Goal: Task Accomplishment & Management: Manage account settings

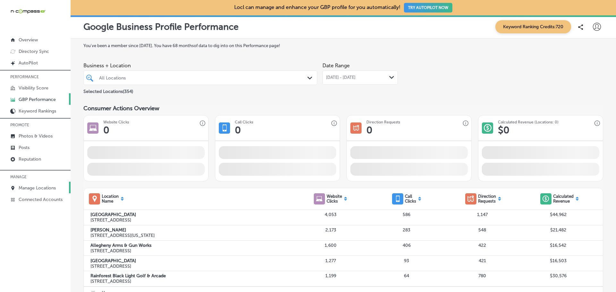
click at [31, 184] on link "Manage Locations" at bounding box center [35, 188] width 71 height 12
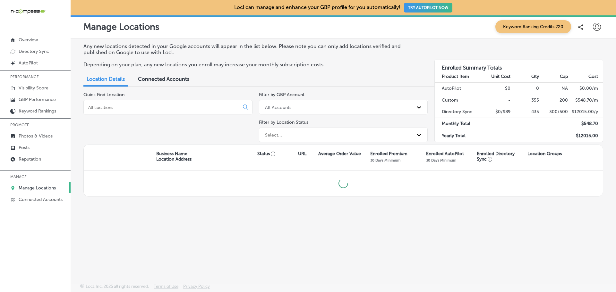
click at [165, 107] on input at bounding box center [163, 108] width 150 height 6
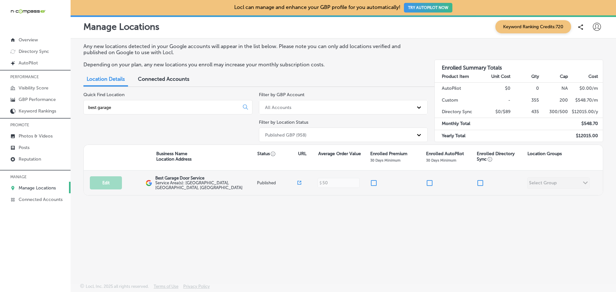
type input "best garage"
click at [375, 181] on input "checkbox" at bounding box center [374, 183] width 8 height 8
checkbox input "true"
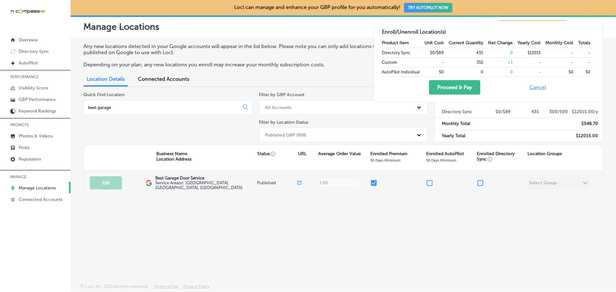
click at [482, 182] on input "checkbox" at bounding box center [480, 183] width 8 height 8
checkbox input "true"
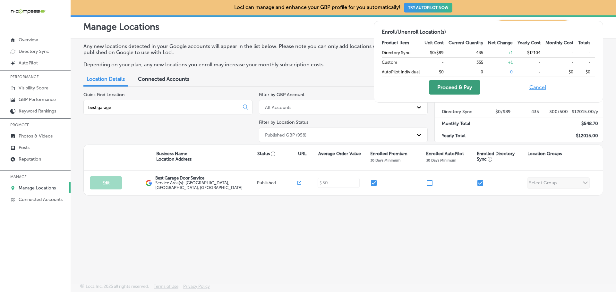
click at [458, 85] on button "Proceed & Pay" at bounding box center [454, 87] width 51 height 14
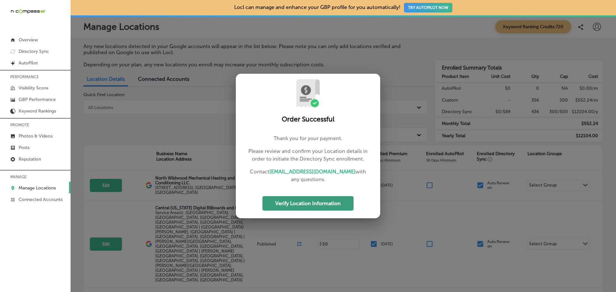
click at [303, 202] on button "Verify Location Information" at bounding box center [307, 203] width 91 height 14
select select "US"
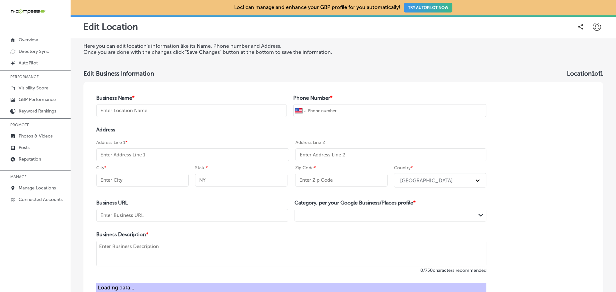
type input "Best Garage Door Service"
type input "[PHONE_NUMBER]"
type input "[URL][DOMAIN_NAME]"
type textarea "Best Garage Door Service in [GEOGRAPHIC_DATA], [GEOGRAPHIC_DATA], has proudly d…"
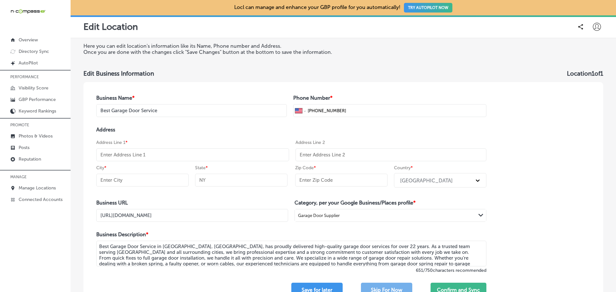
click at [126, 155] on input "text" at bounding box center [192, 154] width 193 height 13
paste input "[STREET_ADDRESS]"
type input "[STREET_ADDRESS]"
click at [233, 129] on h4 "Address" at bounding box center [291, 130] width 390 height 6
click at [115, 179] on input "text" at bounding box center [142, 180] width 92 height 13
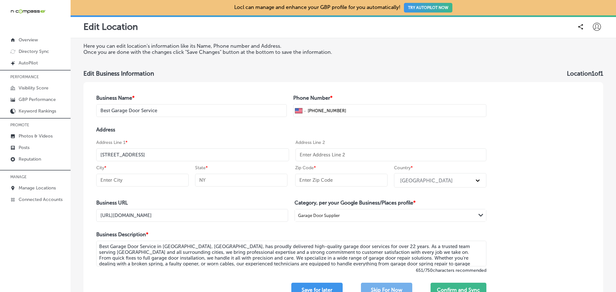
paste input "[GEOGRAPHIC_DATA]"
type input "[GEOGRAPHIC_DATA]"
click at [203, 182] on input "text" at bounding box center [241, 180] width 92 height 13
type input "SC"
select select "US"
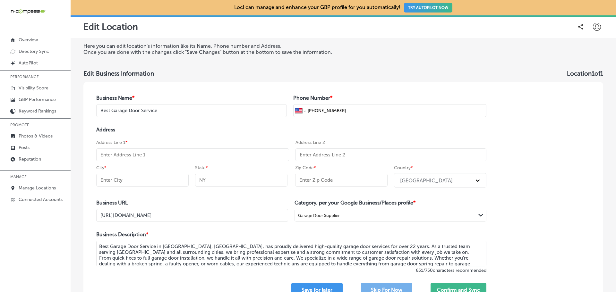
click at [325, 182] on input "text" at bounding box center [341, 180] width 92 height 13
paste input "29577"
type input "29577"
click at [584, 217] on div "Business Name * Best Garage Door Service Phone Number * International [GEOGRAPH…" at bounding box center [342, 196] width 519 height 228
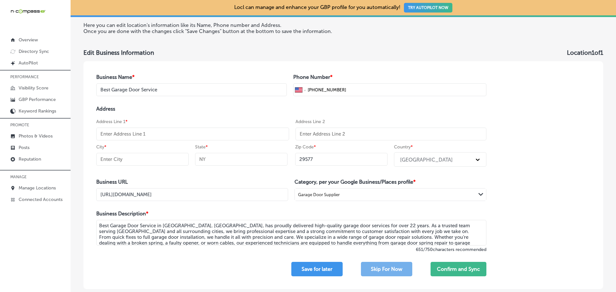
scroll to position [32, 0]
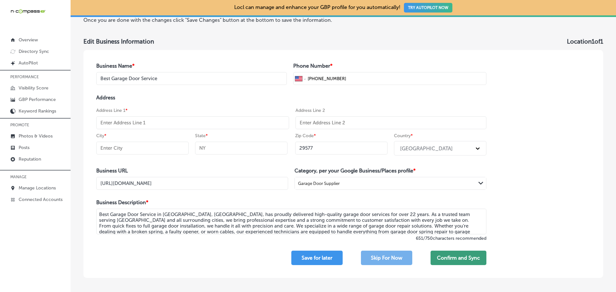
click at [471, 253] on button "Confirm and Sync" at bounding box center [458, 258] width 56 height 14
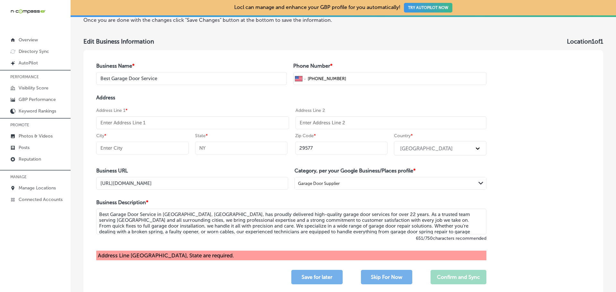
click at [156, 121] on input "text" at bounding box center [192, 122] width 193 height 13
click at [216, 148] on input "text" at bounding box center [241, 148] width 92 height 13
click at [164, 145] on input "text" at bounding box center [142, 148] width 92 height 13
click at [157, 121] on input "text" at bounding box center [192, 122] width 193 height 13
click at [147, 123] on input "text" at bounding box center [192, 122] width 193 height 13
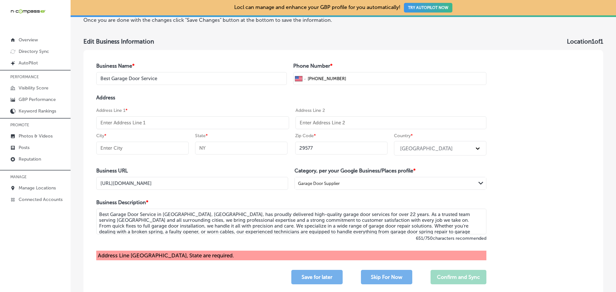
paste input "[STREET_ADDRESS]"
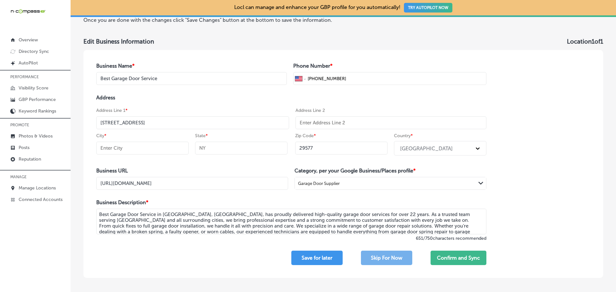
type input "[STREET_ADDRESS]"
click at [148, 150] on input "text" at bounding box center [142, 148] width 92 height 13
paste input "[GEOGRAPHIC_DATA]"
type input "[GEOGRAPHIC_DATA]"
click at [201, 148] on input "text" at bounding box center [241, 148] width 92 height 13
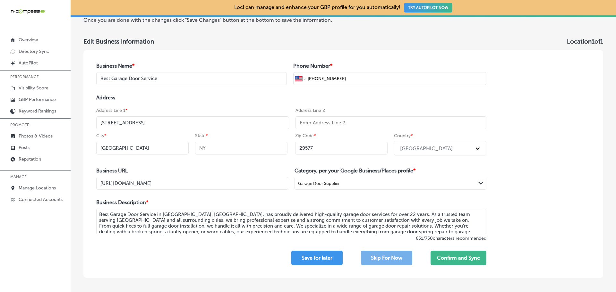
type input "SC"
click at [449, 258] on button "Confirm and Sync" at bounding box center [458, 258] width 56 height 14
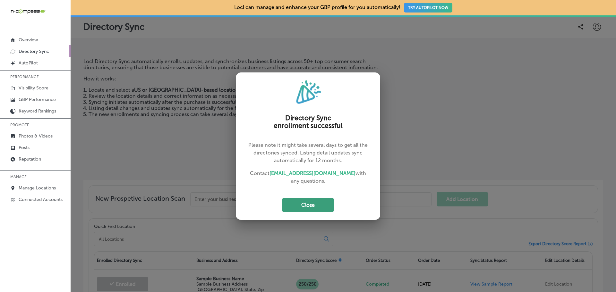
click at [318, 200] on button "Close" at bounding box center [307, 205] width 51 height 14
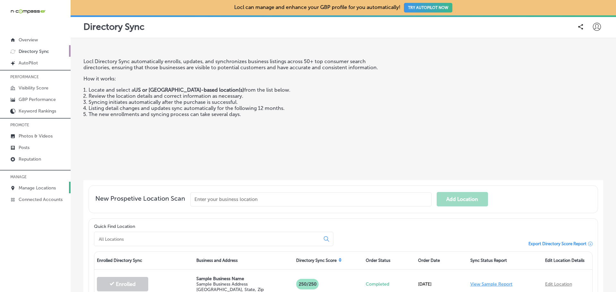
click at [36, 188] on p "Manage Locations" at bounding box center [37, 187] width 37 height 5
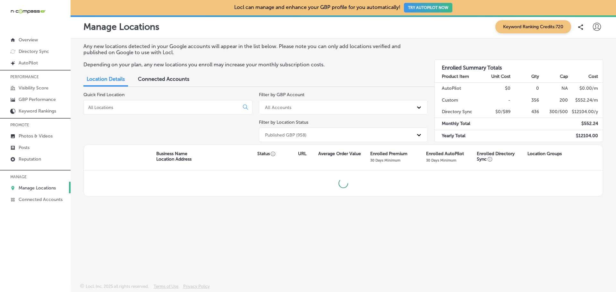
click at [156, 108] on input at bounding box center [163, 108] width 150 height 6
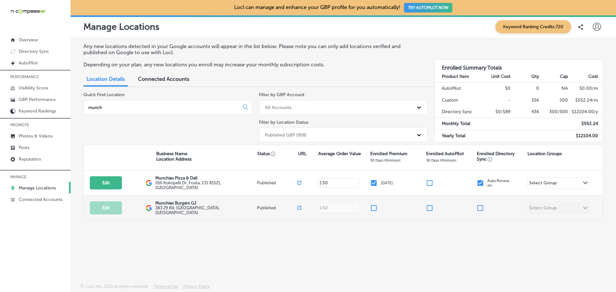
type input "munch"
click at [373, 206] on input "checkbox" at bounding box center [374, 208] width 8 height 8
checkbox input "true"
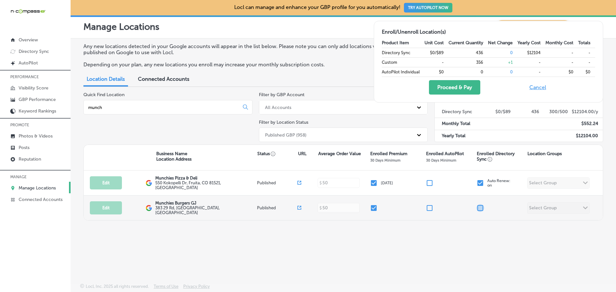
click at [480, 206] on input "checkbox" at bounding box center [480, 208] width 8 height 8
checkbox input "true"
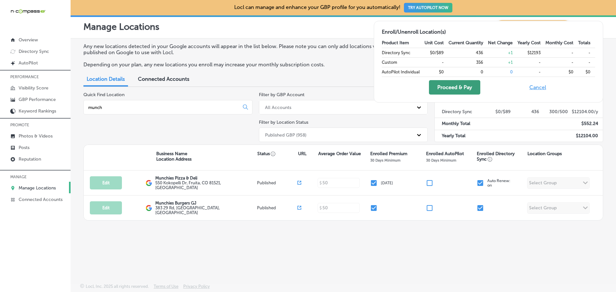
click at [446, 90] on button "Proceed & Pay" at bounding box center [454, 87] width 51 height 14
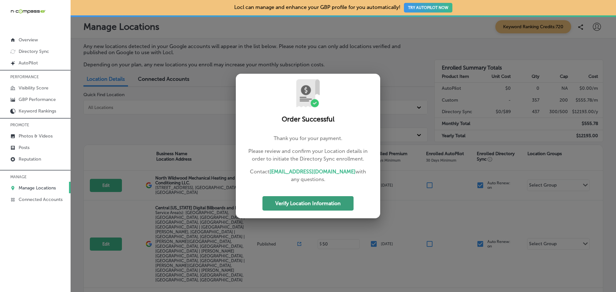
click at [324, 205] on button "Verify Location Information" at bounding box center [307, 203] width 91 height 14
select select "US"
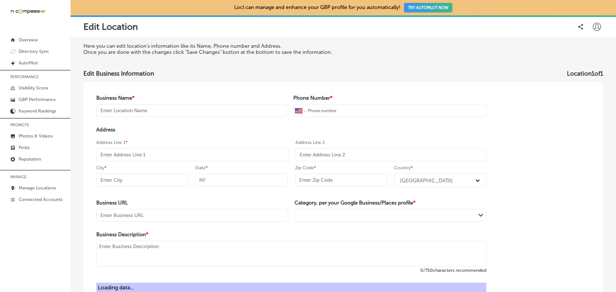
type input "Munchies Burgers GJ"
type input "[PHONE_NUMBER]"
type input "383 29 Rd"
type input "[GEOGRAPHIC_DATA]"
type input "CO"
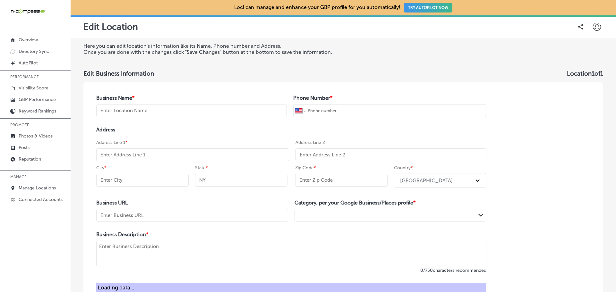
type input "81504"
type textarea "Locally owned and operated quick service restaurant. We have been serving the […"
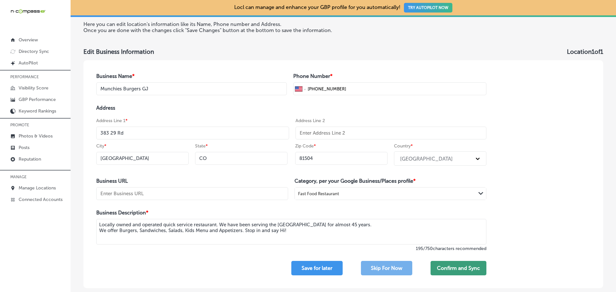
scroll to position [32, 0]
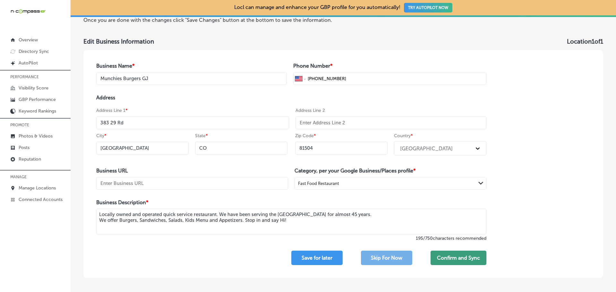
click at [447, 256] on button "Confirm and Sync" at bounding box center [458, 258] width 56 height 14
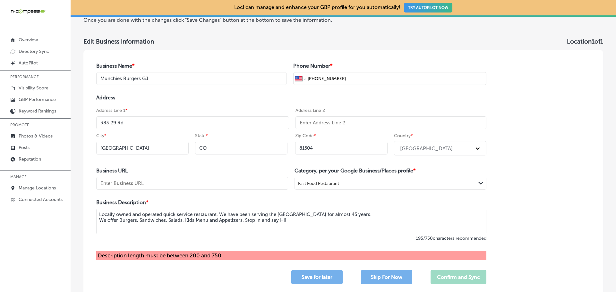
select select "US"
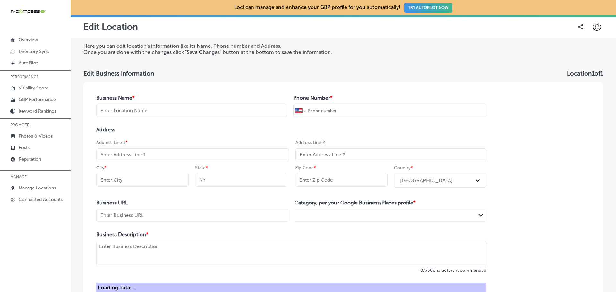
type input "Munchies Burgers GJ"
type input "[PHONE_NUMBER]"
type input "383 29 Rd"
type input "[GEOGRAPHIC_DATA]"
type input "CO"
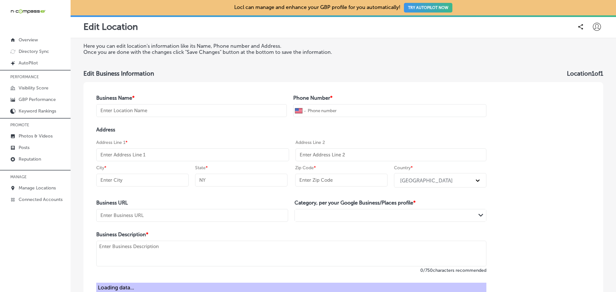
type input "81504"
type textarea "Locally owned and operated quick service restaurant. We have been serving the […"
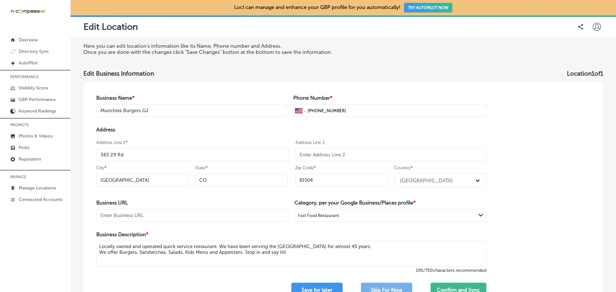
select select "US"
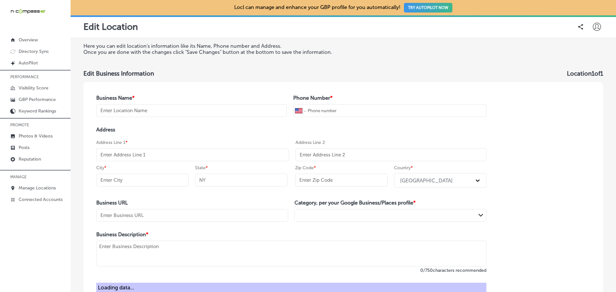
type input "Munchies Burgers GJ"
type input "[PHONE_NUMBER]"
type input "383 29 Rd"
type input "[GEOGRAPHIC_DATA]"
type input "CO"
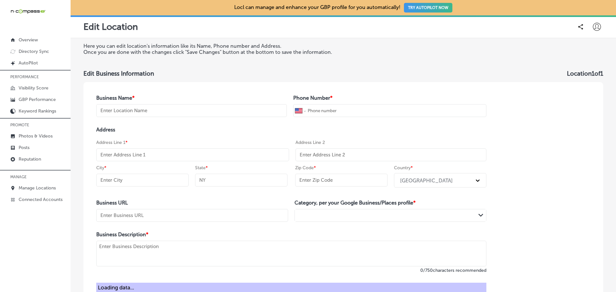
type input "81504"
type textarea "Locally owned and operated quick service restaurant. We have been serving the […"
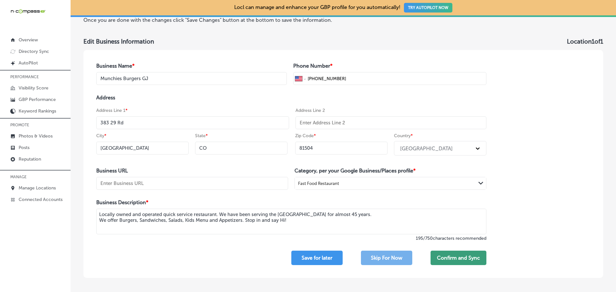
click at [454, 259] on button "Confirm and Sync" at bounding box center [458, 258] width 56 height 14
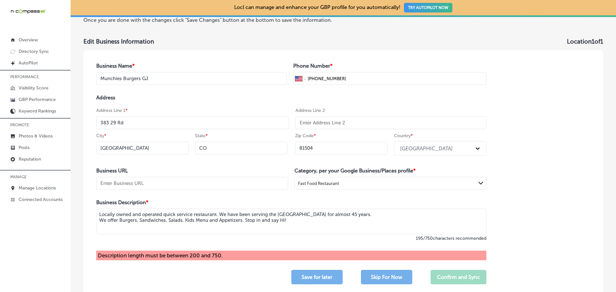
drag, startPoint x: 292, startPoint y: 220, endPoint x: 71, endPoint y: 202, distance: 221.7
click at [71, 202] on div "Here you can edit location's information like its Name, Phone number and Addres…" at bounding box center [343, 154] width 545 height 296
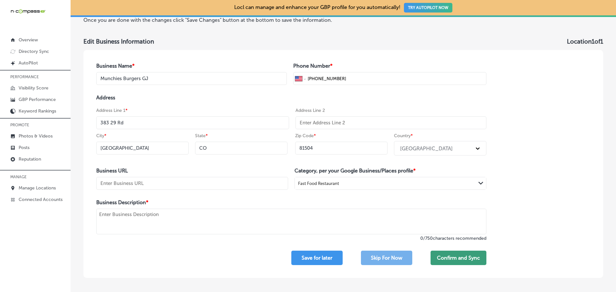
click at [452, 257] on button "Confirm and Sync" at bounding box center [458, 258] width 56 height 14
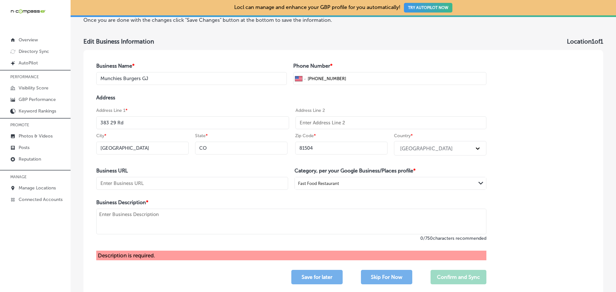
click at [112, 219] on textarea at bounding box center [291, 222] width 390 height 26
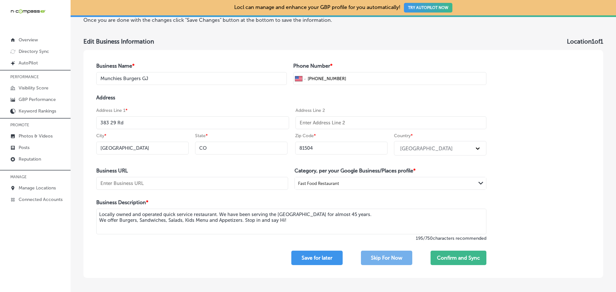
click at [307, 222] on textarea "Locally owned and operated quick service restaurant. We have been serving the […" at bounding box center [291, 222] width 390 height 26
click at [455, 257] on button "Confirm and Sync" at bounding box center [458, 258] width 56 height 14
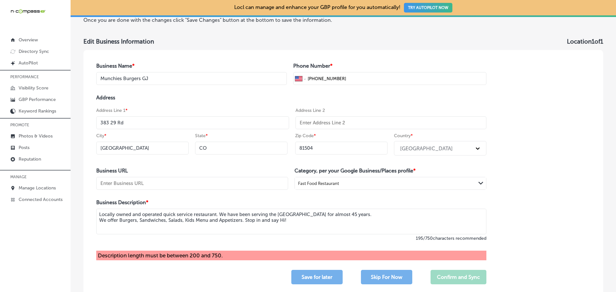
click at [303, 220] on textarea "Locally owned and operated quick service restaurant. We have been serving the […" at bounding box center [291, 222] width 390 height 26
click at [183, 258] on div "Description length must be between 200 and 750." at bounding box center [291, 256] width 390 height 10
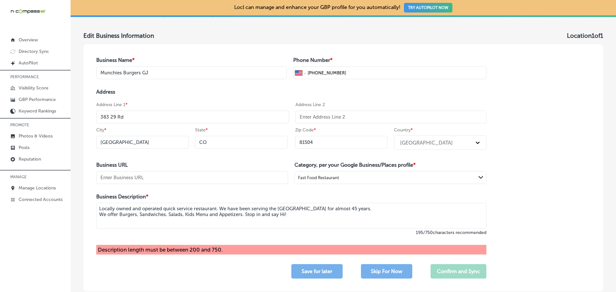
scroll to position [0, 0]
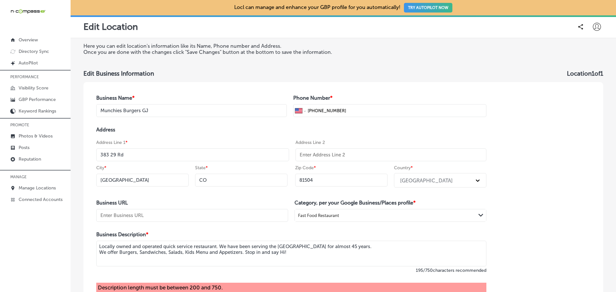
click at [311, 251] on textarea "Locally owned and operated quick service restaurant. We have been serving the […" at bounding box center [291, 254] width 390 height 26
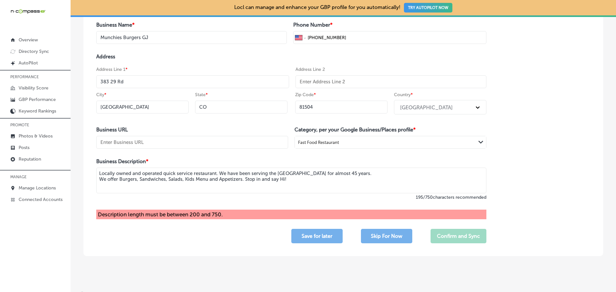
scroll to position [81, 0]
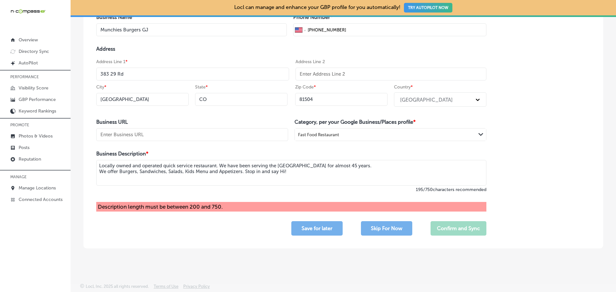
click at [264, 171] on textarea "Locally owned and operated quick service restaurant. We have been serving the […" at bounding box center [291, 173] width 390 height 26
click at [291, 171] on textarea "Locally owned and operated quick service restaurant. We have been serving the […" at bounding box center [291, 173] width 390 height 26
click at [283, 173] on textarea "Locally owned and operated quick service restaurant. We have been serving the […" at bounding box center [291, 173] width 390 height 26
click at [284, 172] on textarea "Locally owned and operated quick service restaurant. We have been serving the […" at bounding box center [291, 173] width 390 height 26
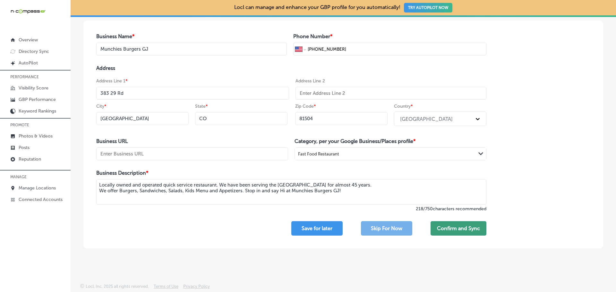
type textarea "Locally owned and operated quick service restaurant. We have been serving the […"
click at [470, 233] on button "Confirm and Sync" at bounding box center [458, 228] width 56 height 14
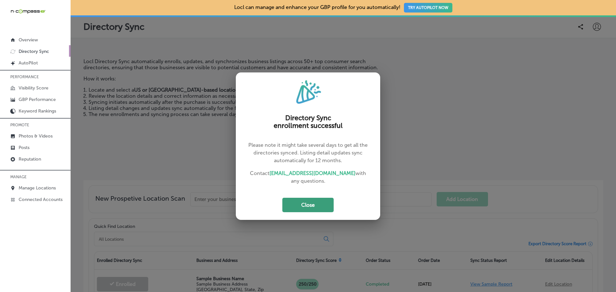
click at [307, 201] on button "Close" at bounding box center [307, 205] width 51 height 14
